Goal: Information Seeking & Learning: Learn about a topic

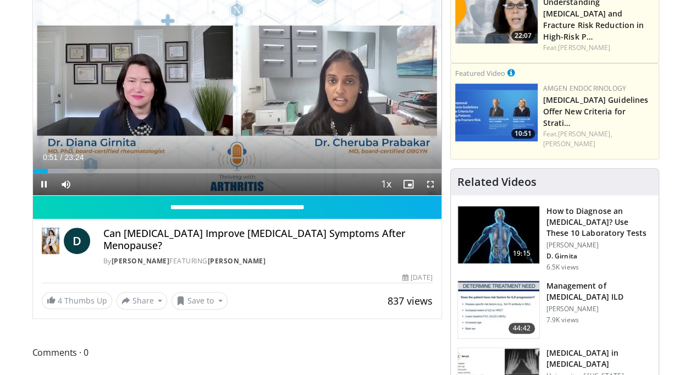
scroll to position [157, 0]
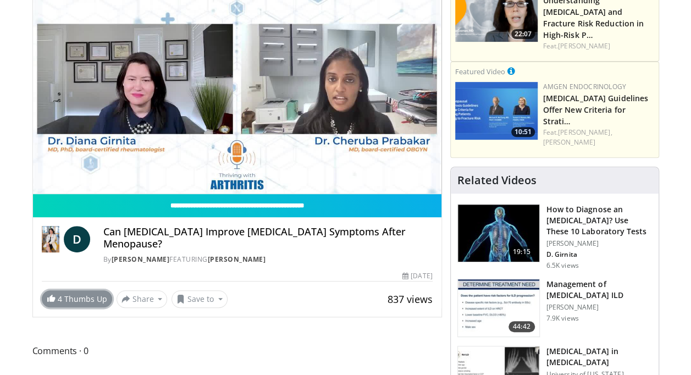
click at [69, 301] on link "4 Thumbs Up" at bounding box center [77, 298] width 70 height 17
click at [298, 155] on div "10 seconds Tap to unmute" at bounding box center [237, 78] width 409 height 229
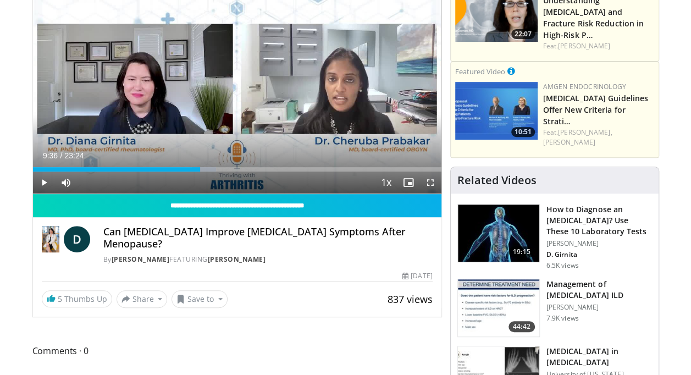
click at [239, 86] on icon "Video Player" at bounding box center [237, 79] width 31 height 31
